Goal: Find specific page/section: Find specific page/section

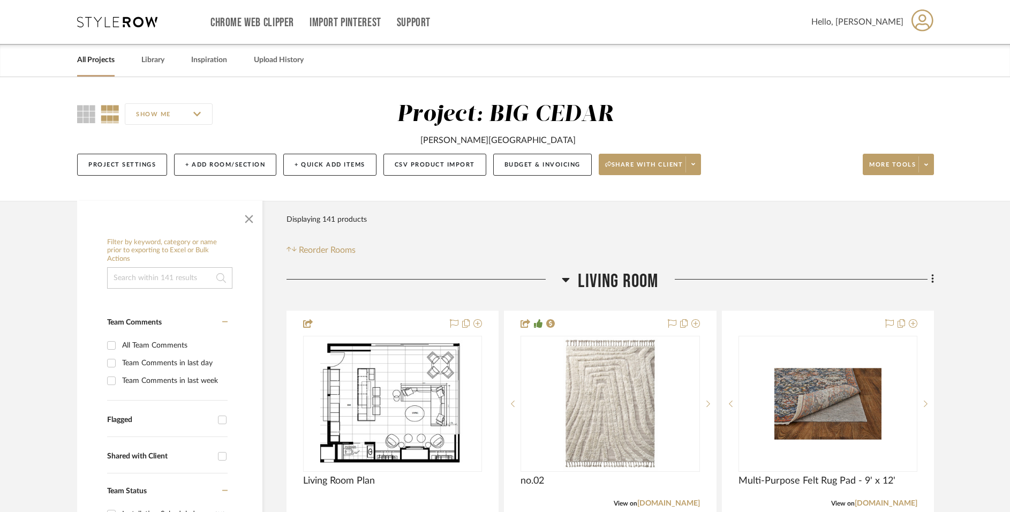
click at [89, 61] on link "All Projects" at bounding box center [95, 60] width 37 height 14
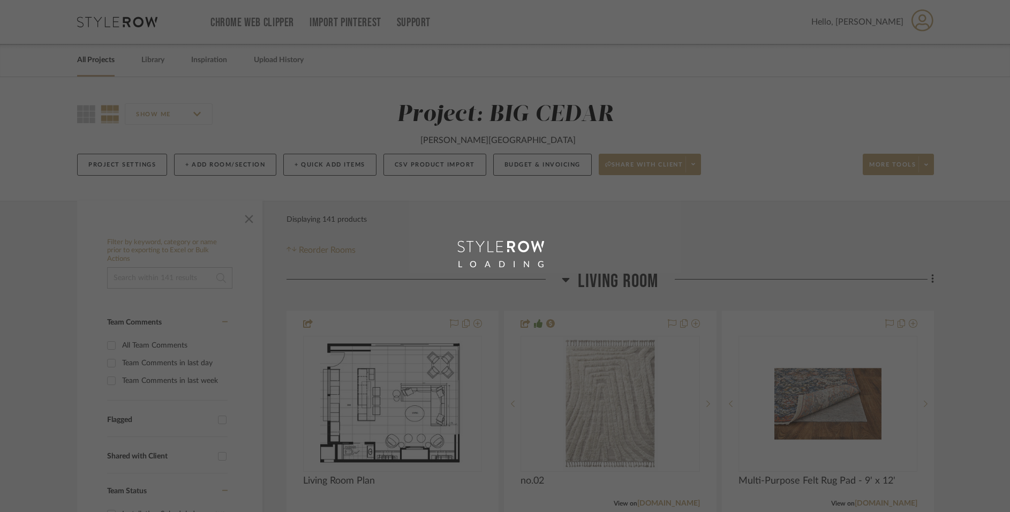
click at [152, 66] on div "LOADING" at bounding box center [505, 256] width 1010 height 512
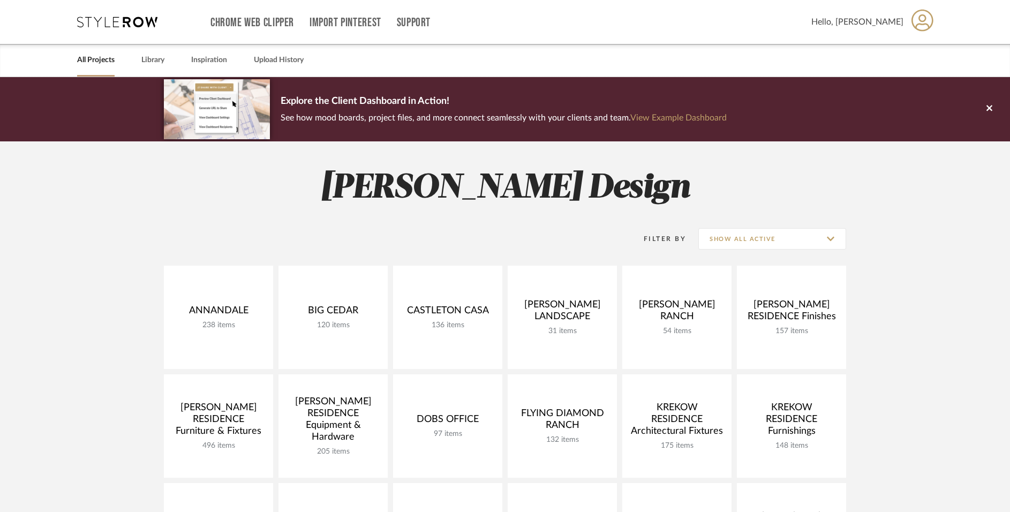
click at [152, 66] on link "Library" at bounding box center [152, 60] width 23 height 14
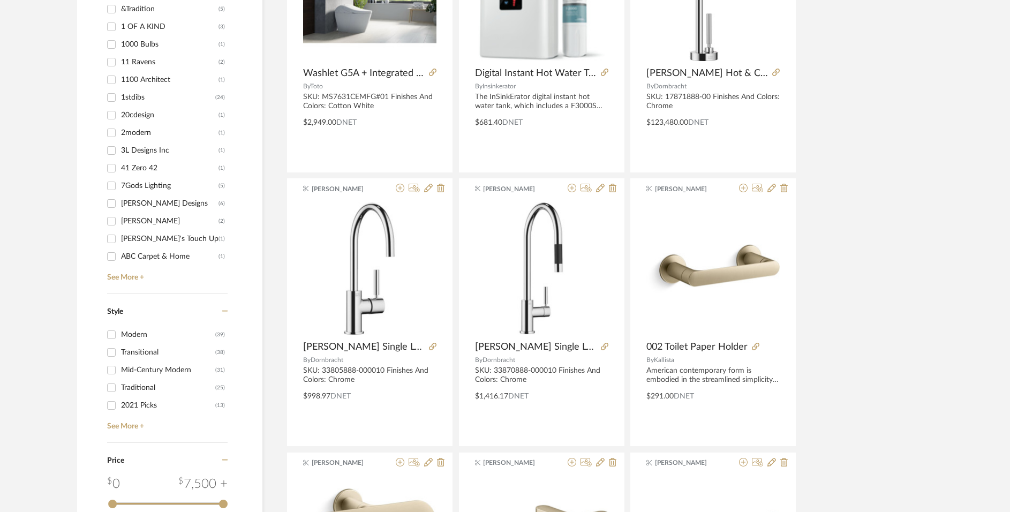
scroll to position [1165, 0]
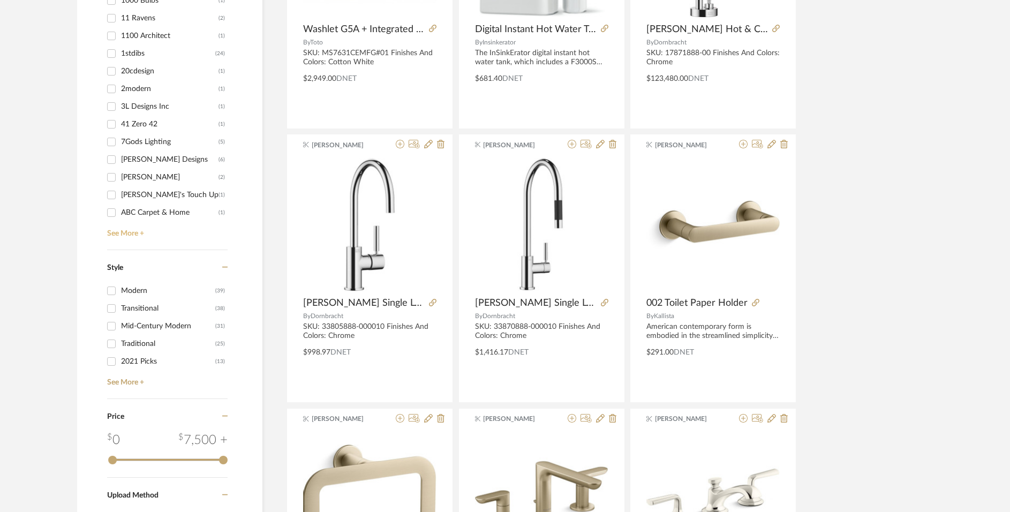
click at [129, 225] on link "See More +" at bounding box center [165, 229] width 123 height 17
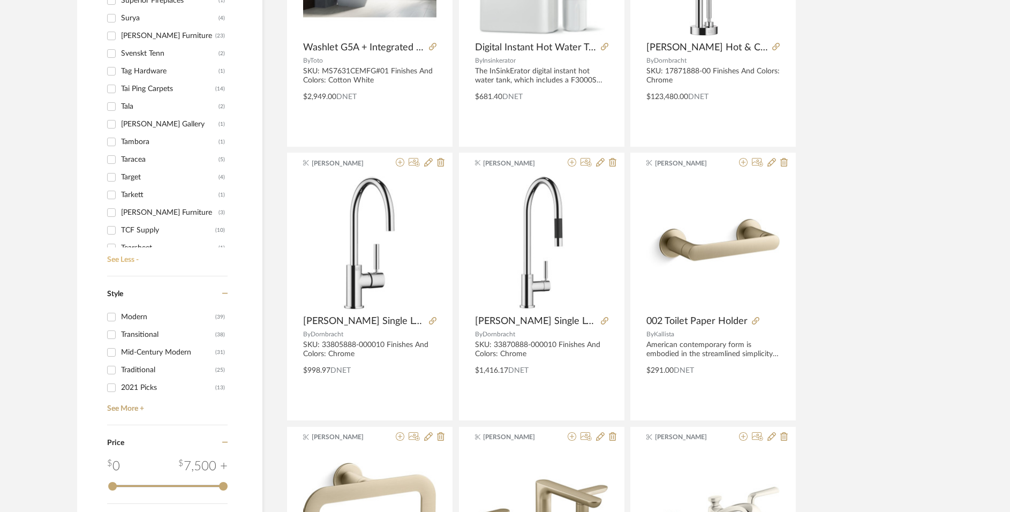
scroll to position [15084, 0]
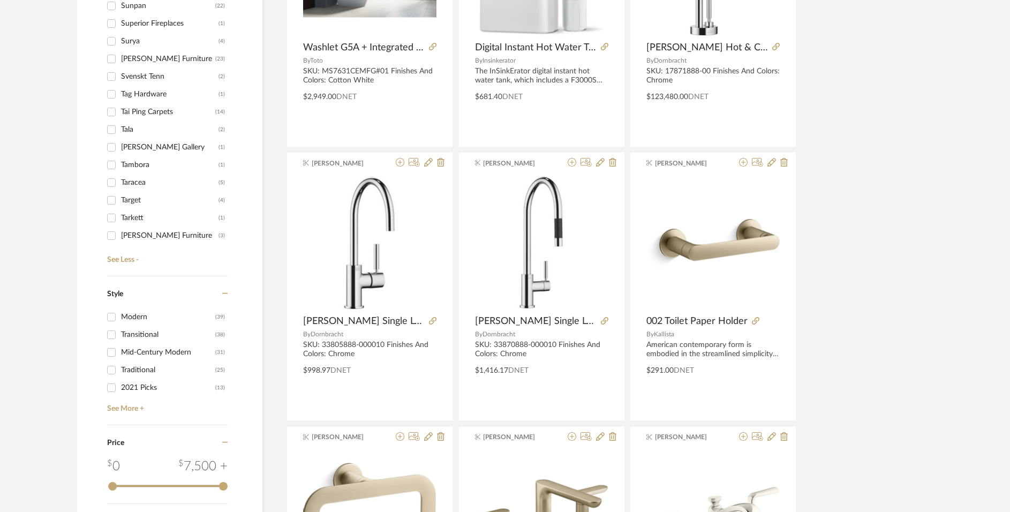
click at [153, 107] on div "Tai Ping Carpets" at bounding box center [168, 111] width 94 height 17
click at [120, 107] on input "Tai Ping Carpets (14)" at bounding box center [111, 111] width 17 height 17
checkbox input "true"
